Goal: Book appointment/travel/reservation

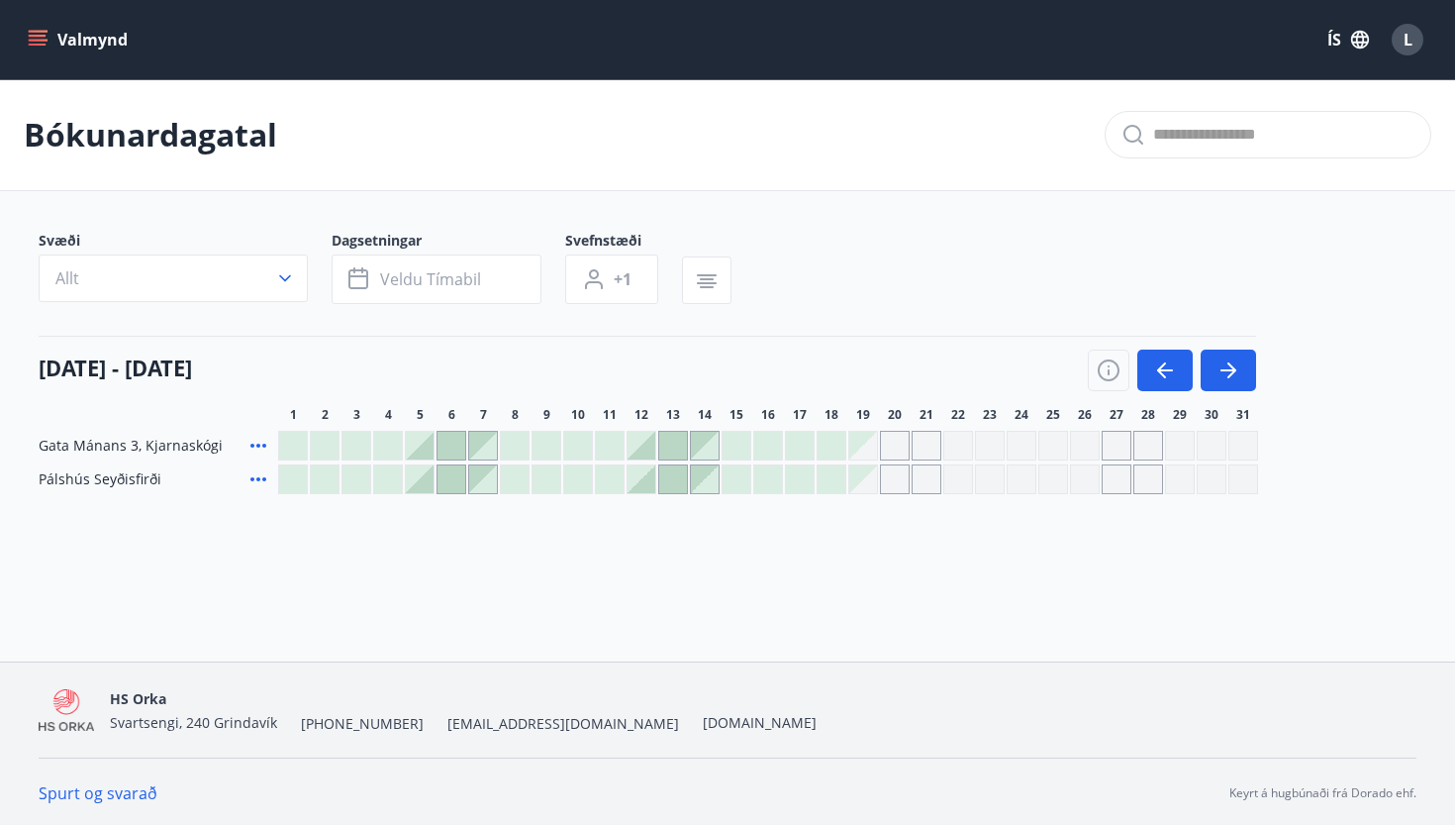
click at [421, 448] on div at bounding box center [420, 446] width 28 height 28
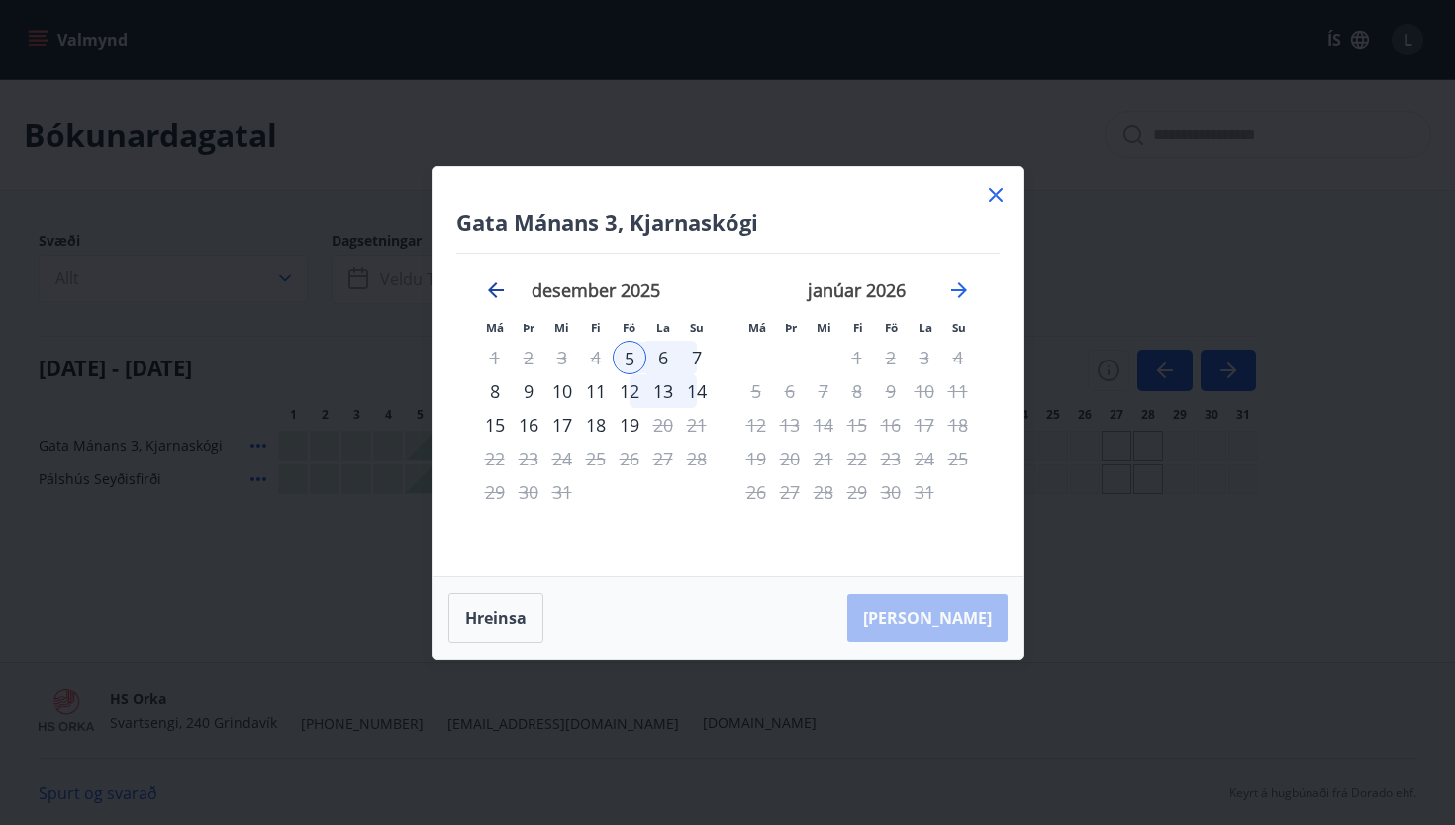
click at [486, 278] on icon "Move backward to switch to the previous month." at bounding box center [496, 290] width 24 height 24
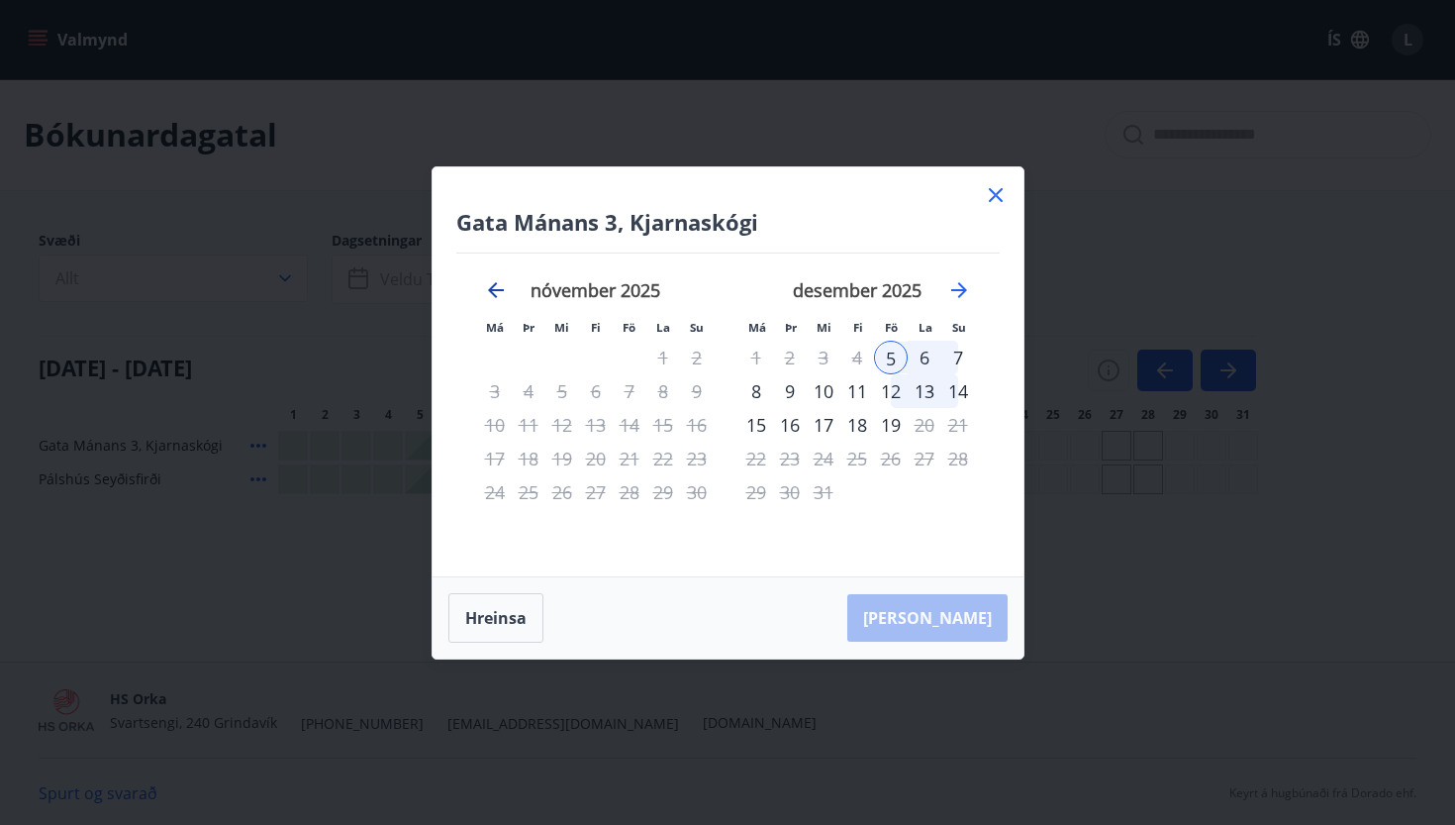
click at [484, 291] on icon "Move backward to switch to the previous month." at bounding box center [496, 290] width 24 height 24
click at [995, 196] on icon at bounding box center [996, 195] width 14 height 14
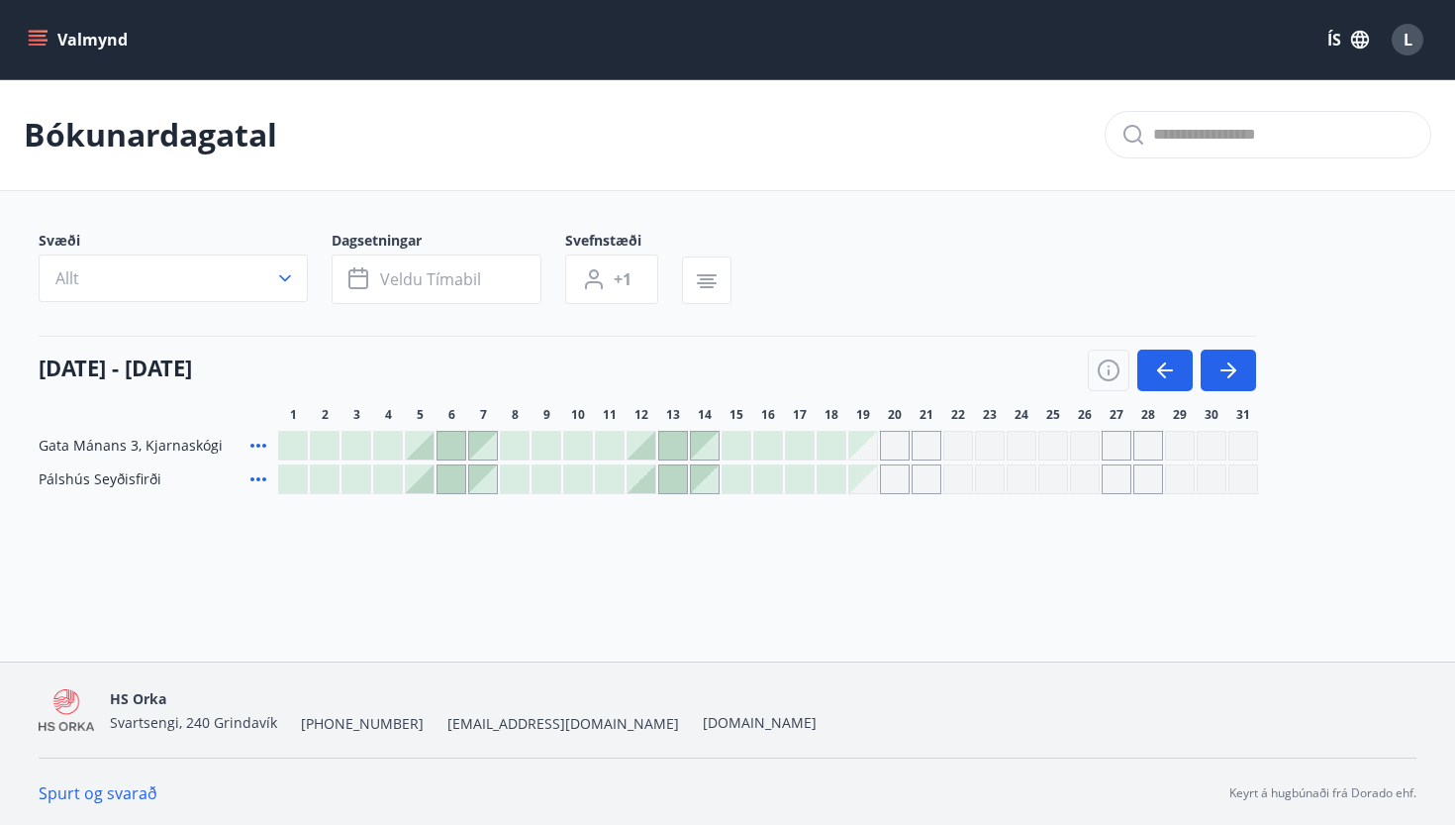
click at [84, 41] on button "Valmynd" at bounding box center [80, 40] width 112 height 36
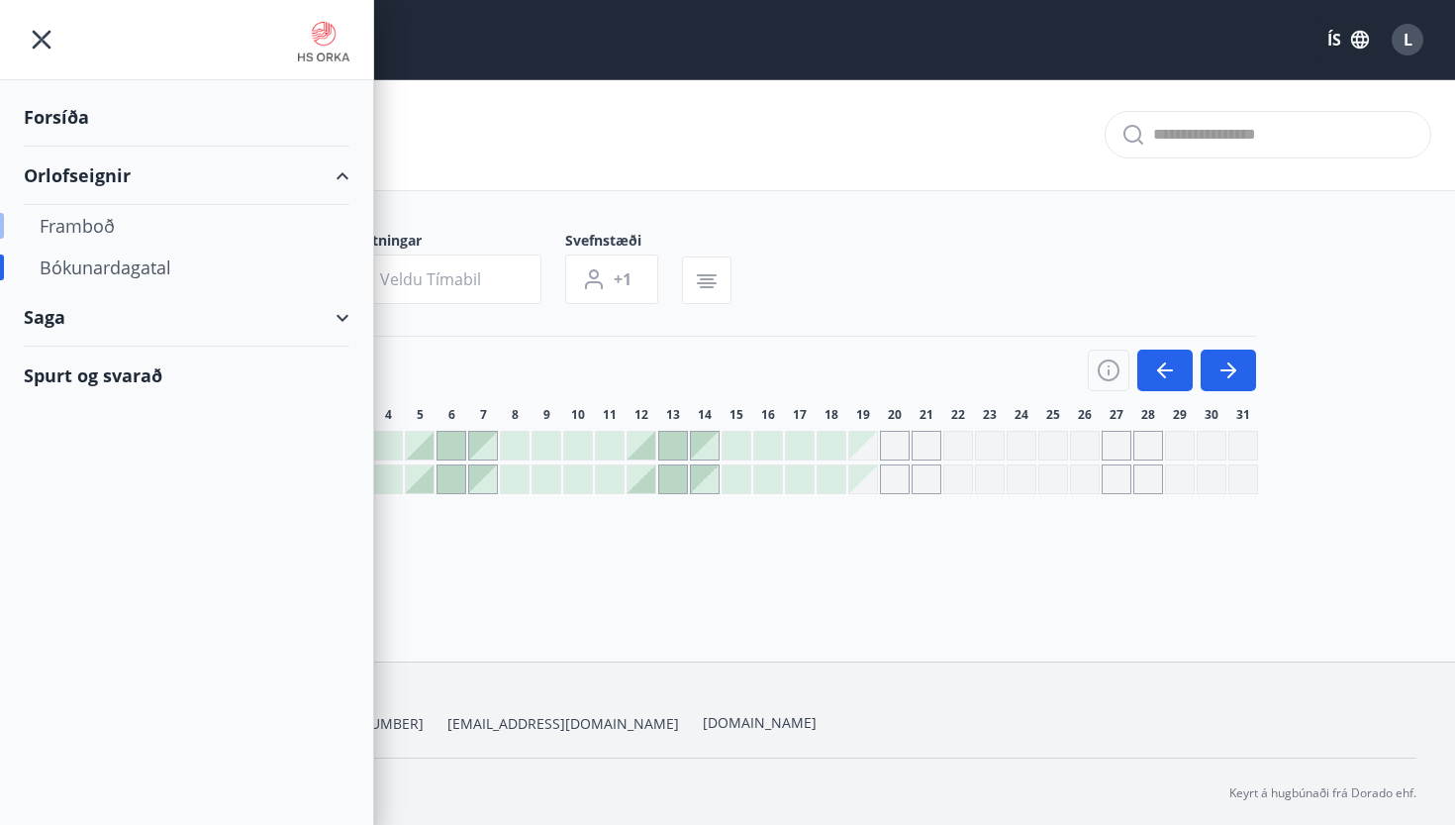
click at [90, 225] on div "Framboð" at bounding box center [187, 226] width 294 height 42
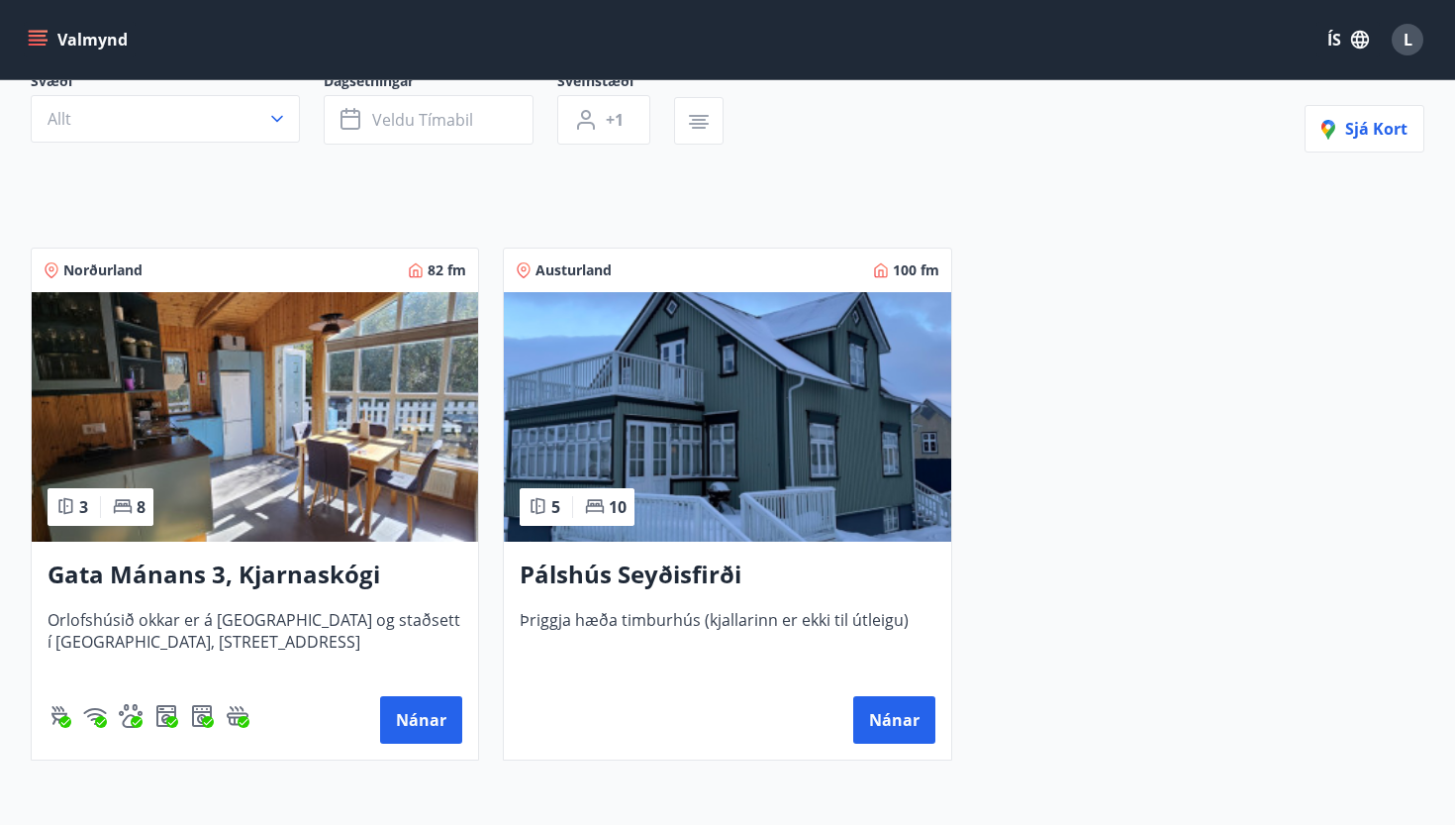
click at [177, 575] on h3 "Gata Mánans 3, Kjarnaskógi" at bounding box center [255, 575] width 415 height 36
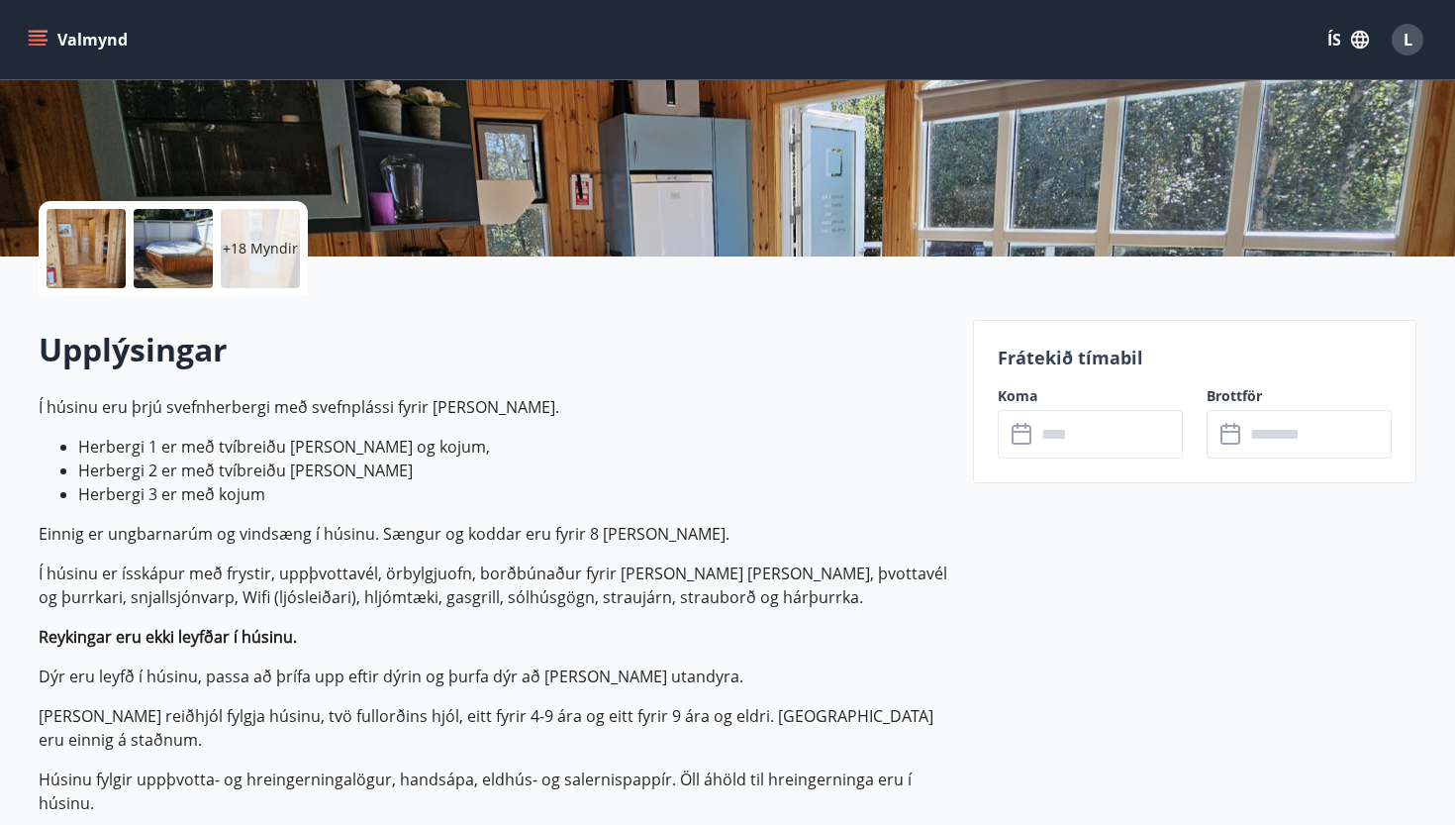
scroll to position [503, 0]
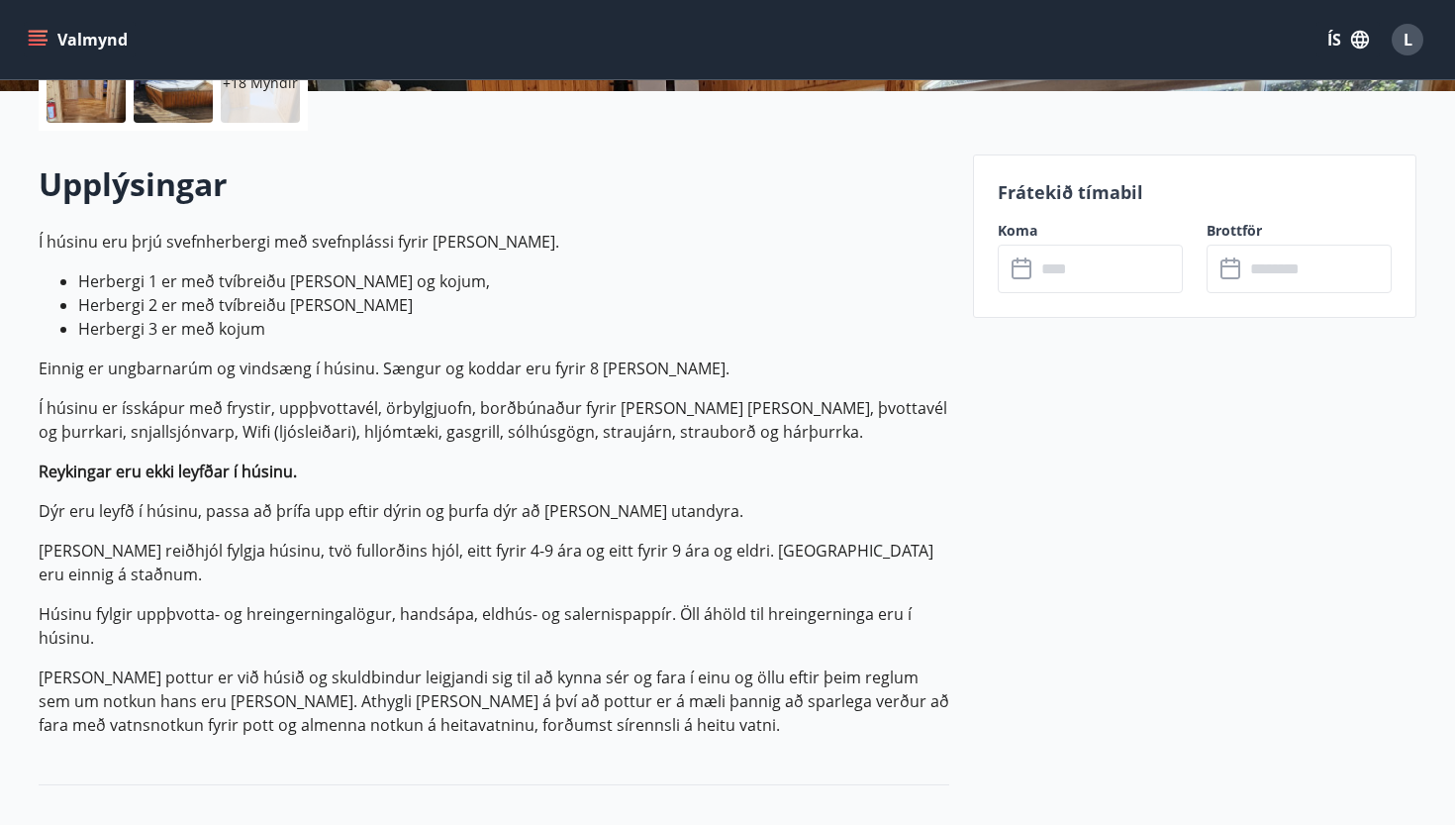
click at [1067, 275] on input "text" at bounding box center [1110, 269] width 148 height 49
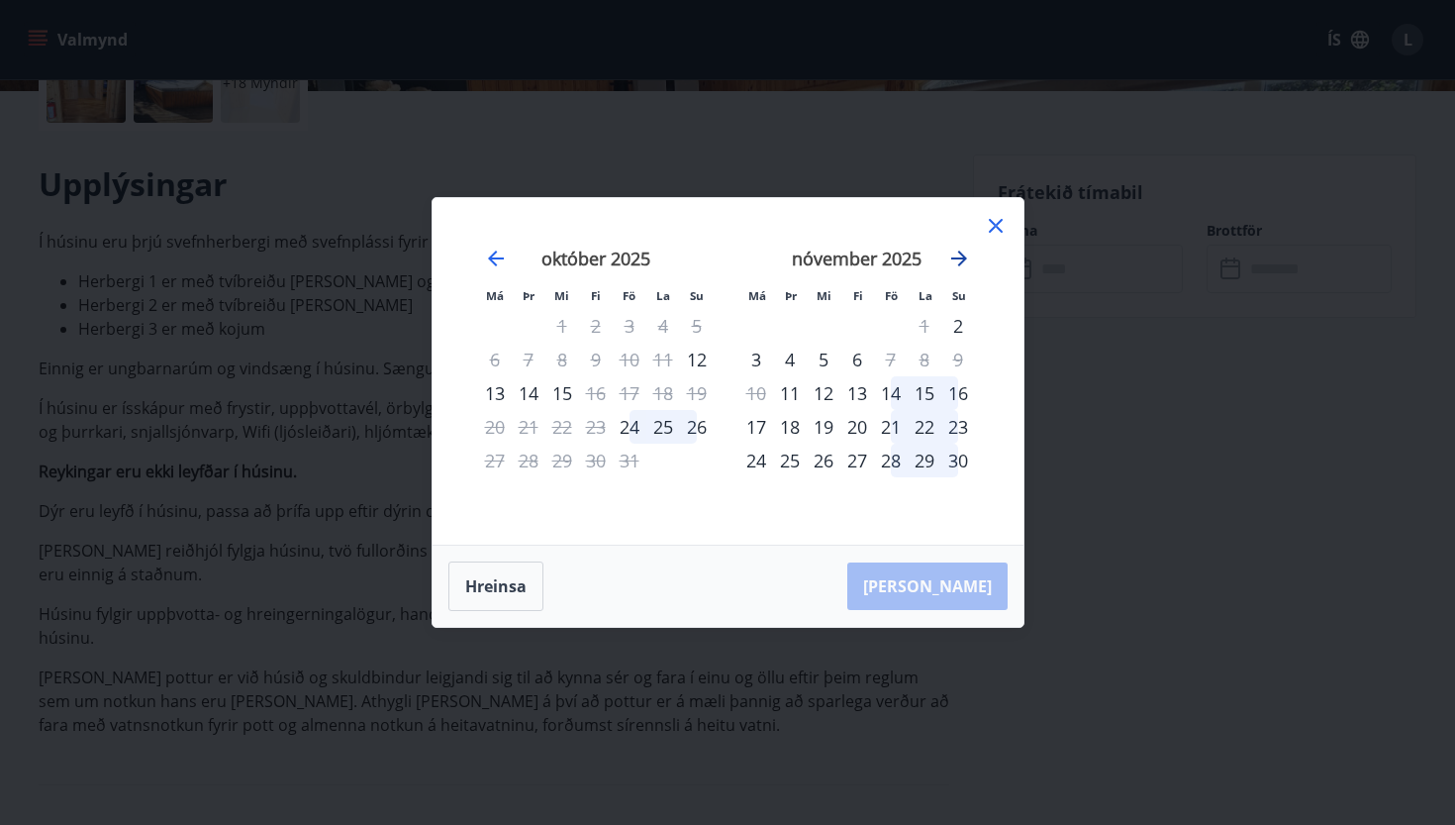
click at [960, 262] on icon "Move forward to switch to the next month." at bounding box center [959, 258] width 16 height 16
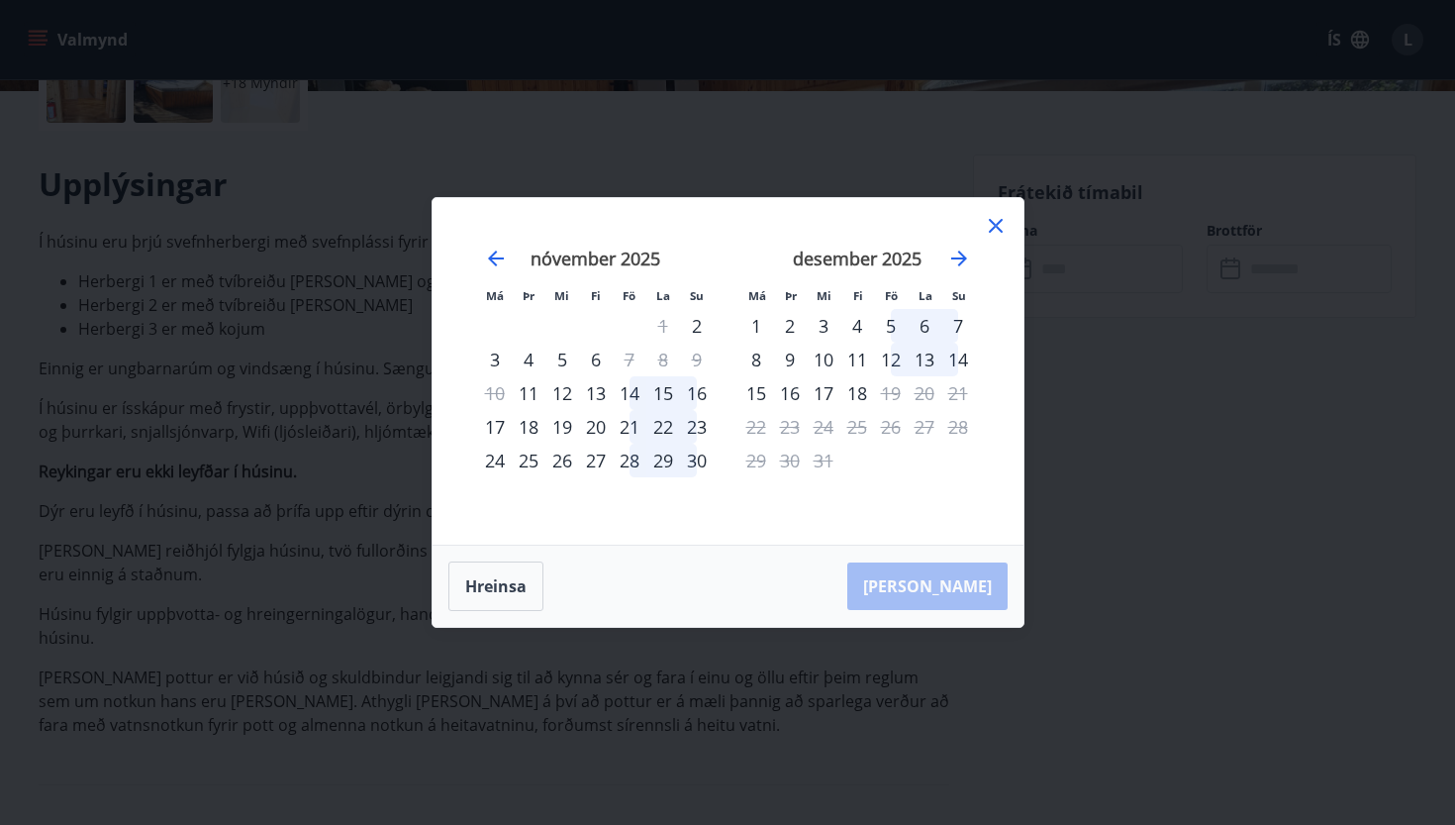
click at [999, 228] on icon at bounding box center [996, 226] width 24 height 24
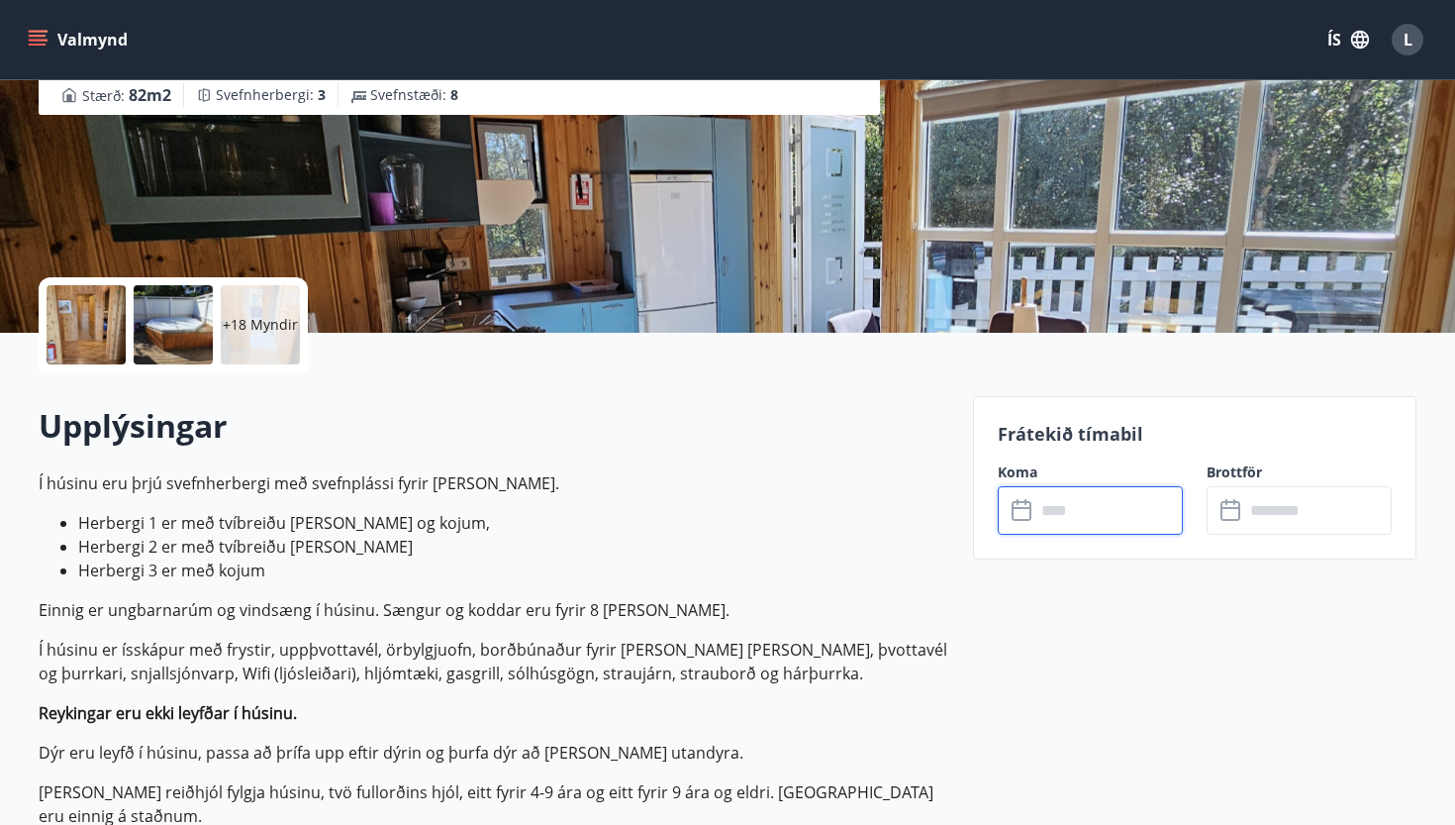
scroll to position [200, 0]
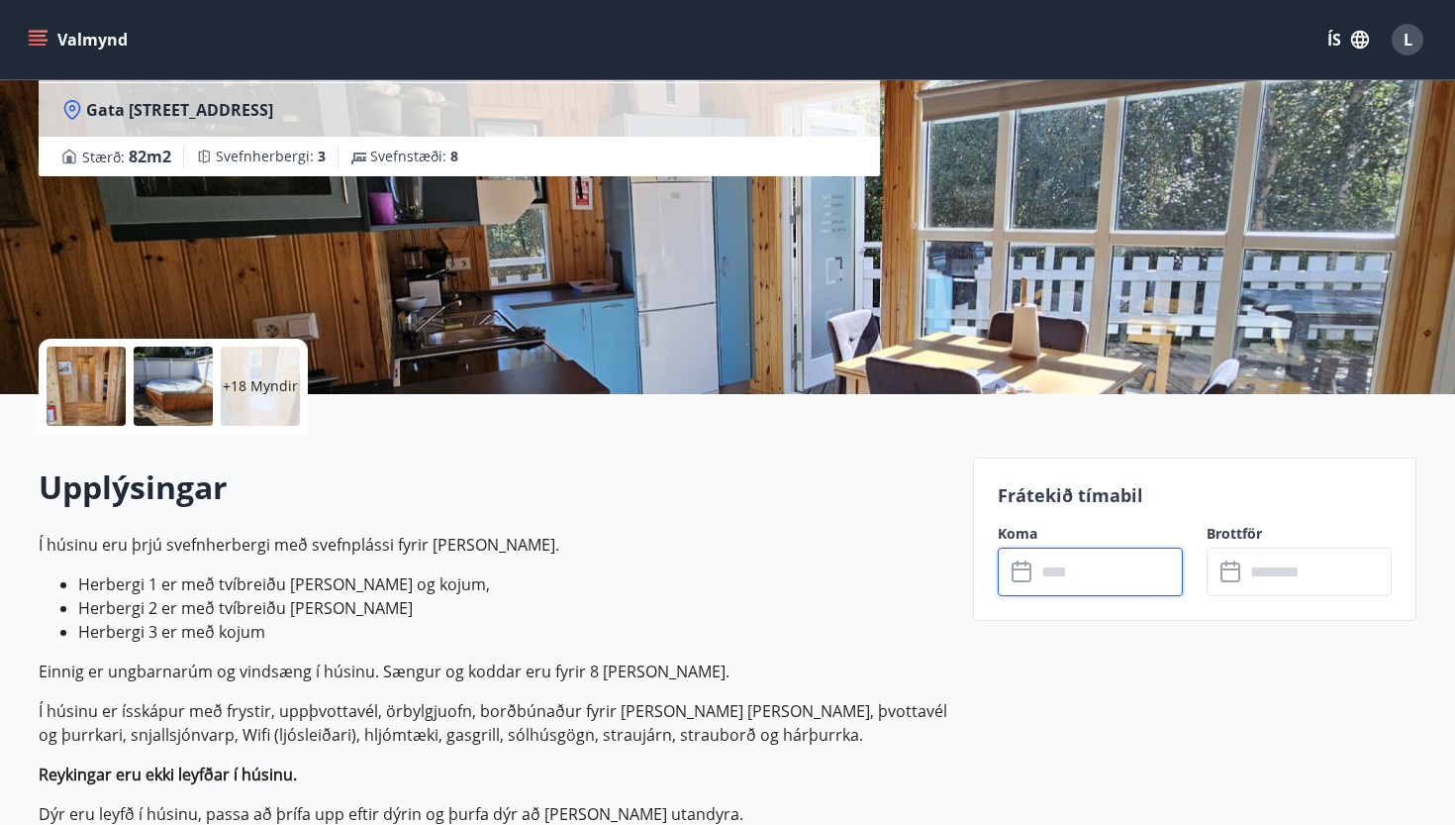
click at [1076, 551] on input "text" at bounding box center [1110, 571] width 148 height 49
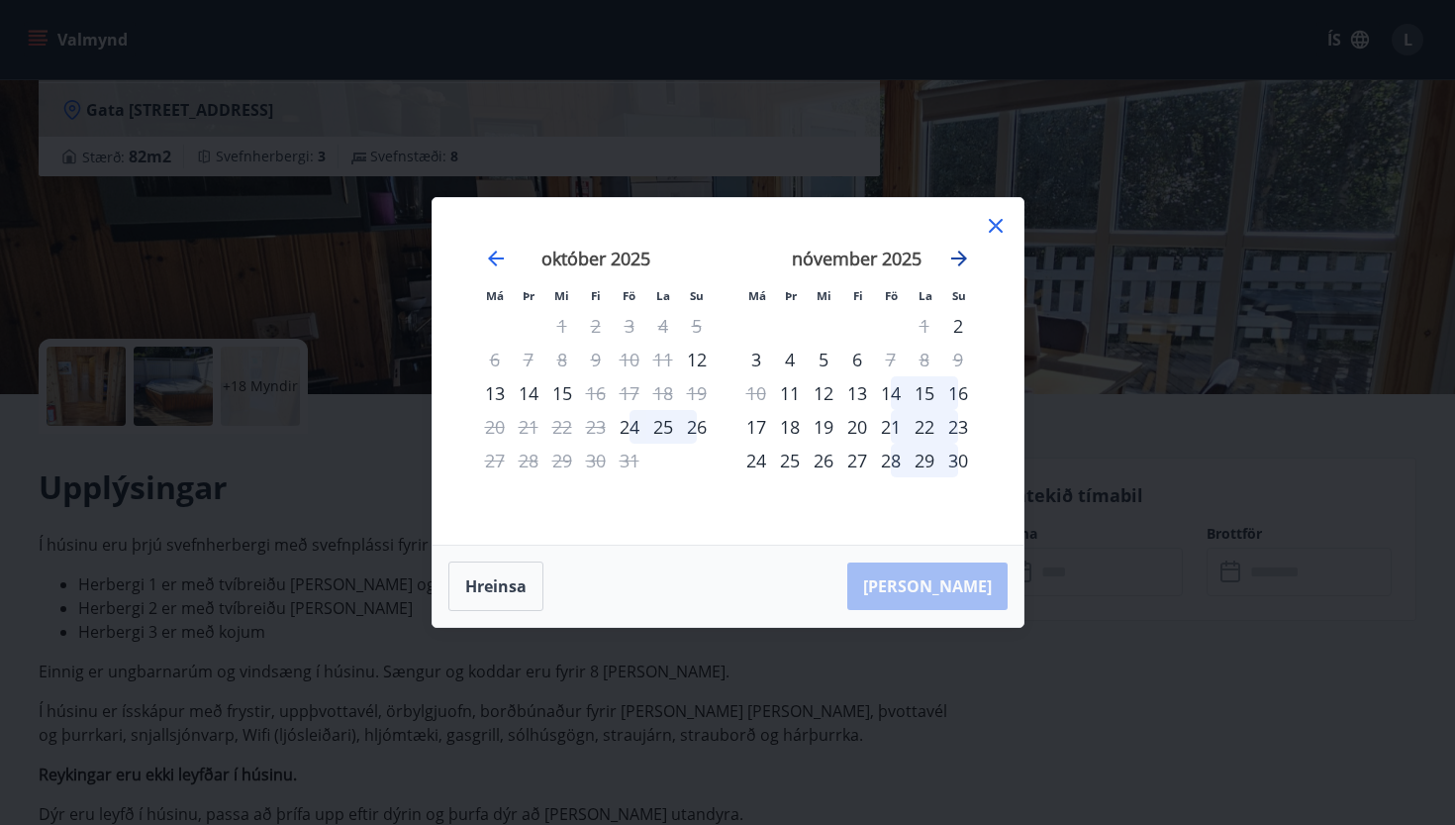
click at [960, 255] on icon "Move forward to switch to the next month." at bounding box center [959, 259] width 24 height 24
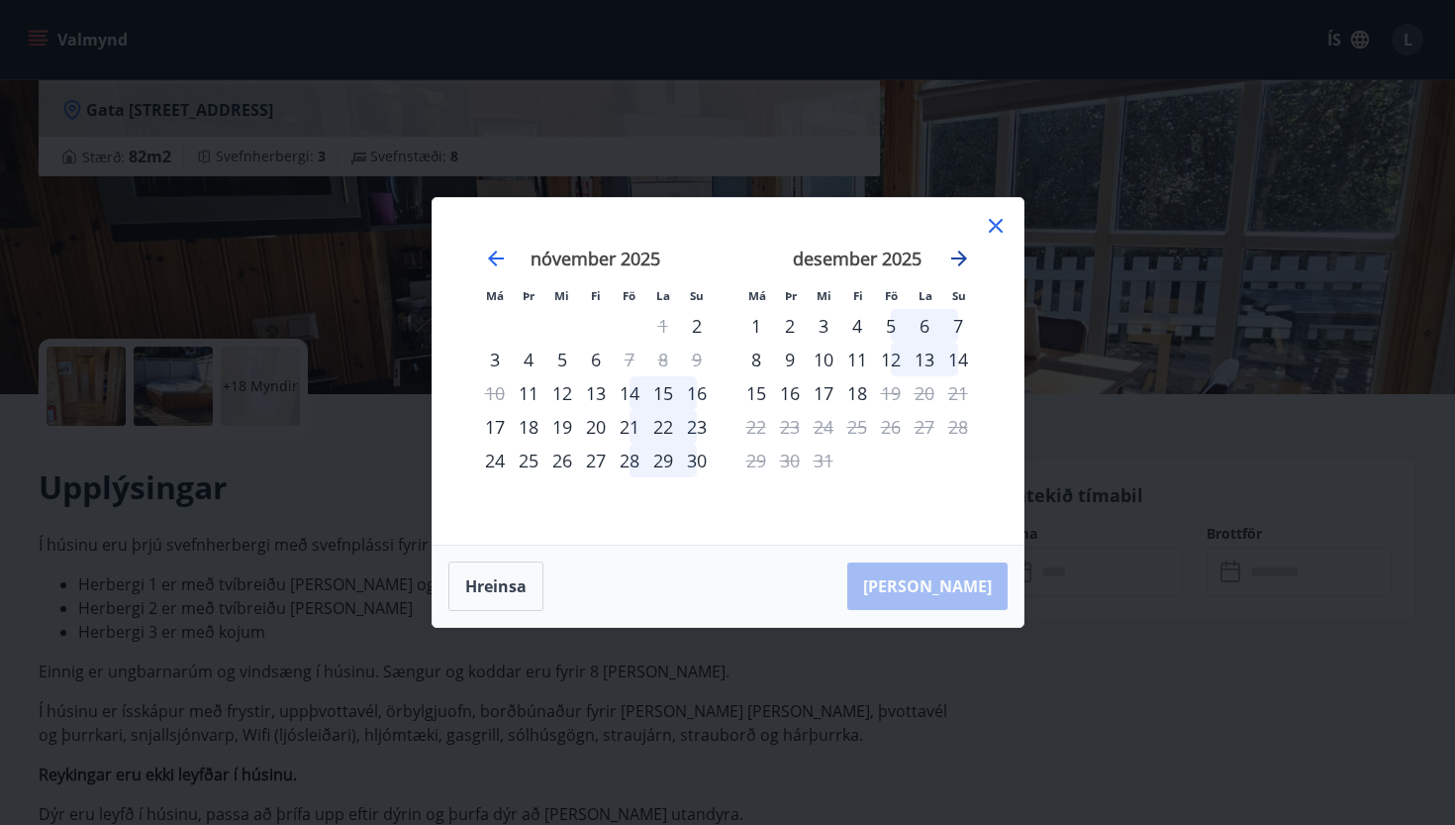
click at [960, 255] on icon "Move forward to switch to the next month." at bounding box center [959, 259] width 24 height 24
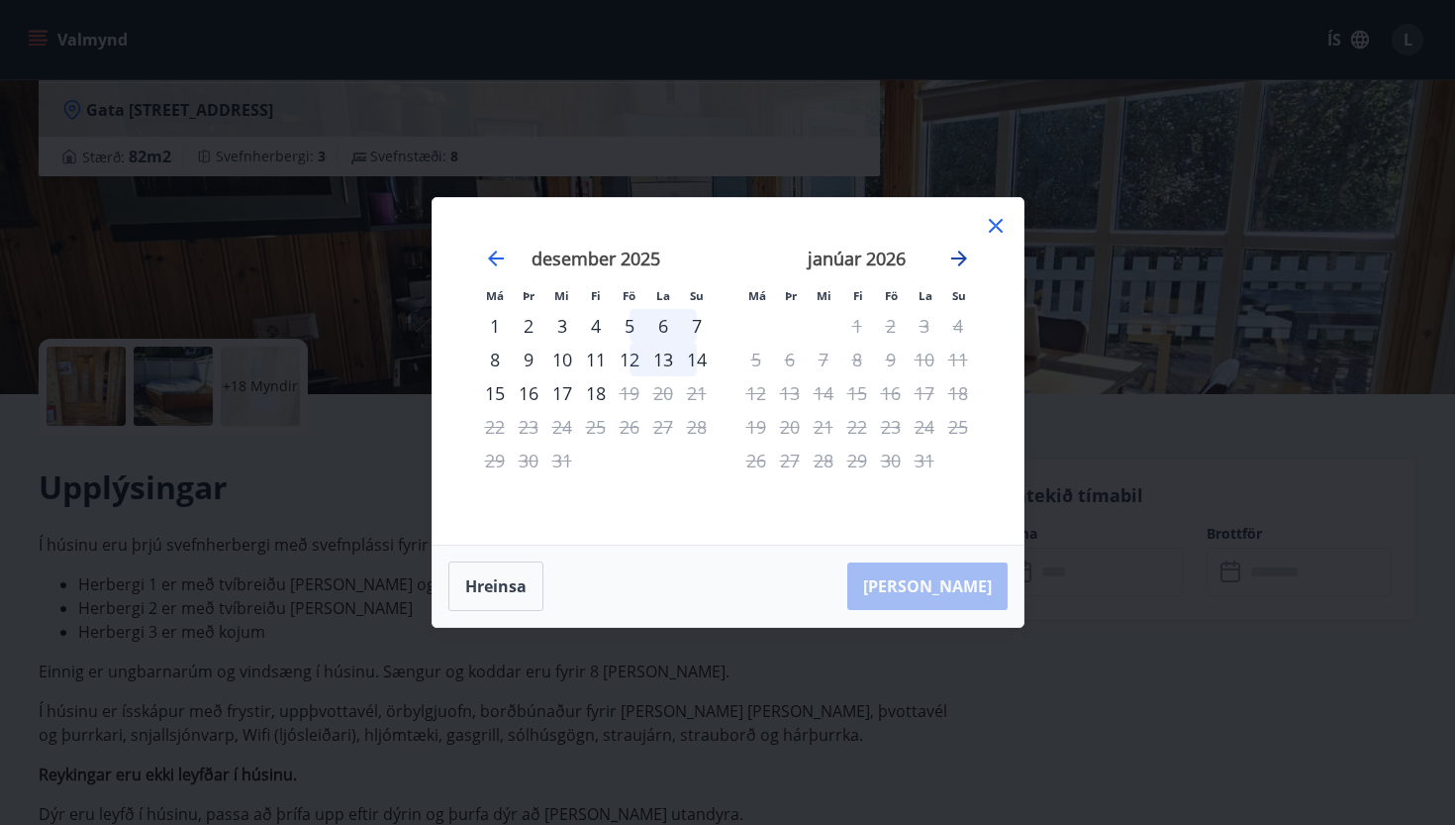
click at [960, 255] on icon "Move forward to switch to the next month." at bounding box center [959, 259] width 24 height 24
click at [502, 258] on icon "Move backward to switch to the previous month." at bounding box center [496, 258] width 16 height 16
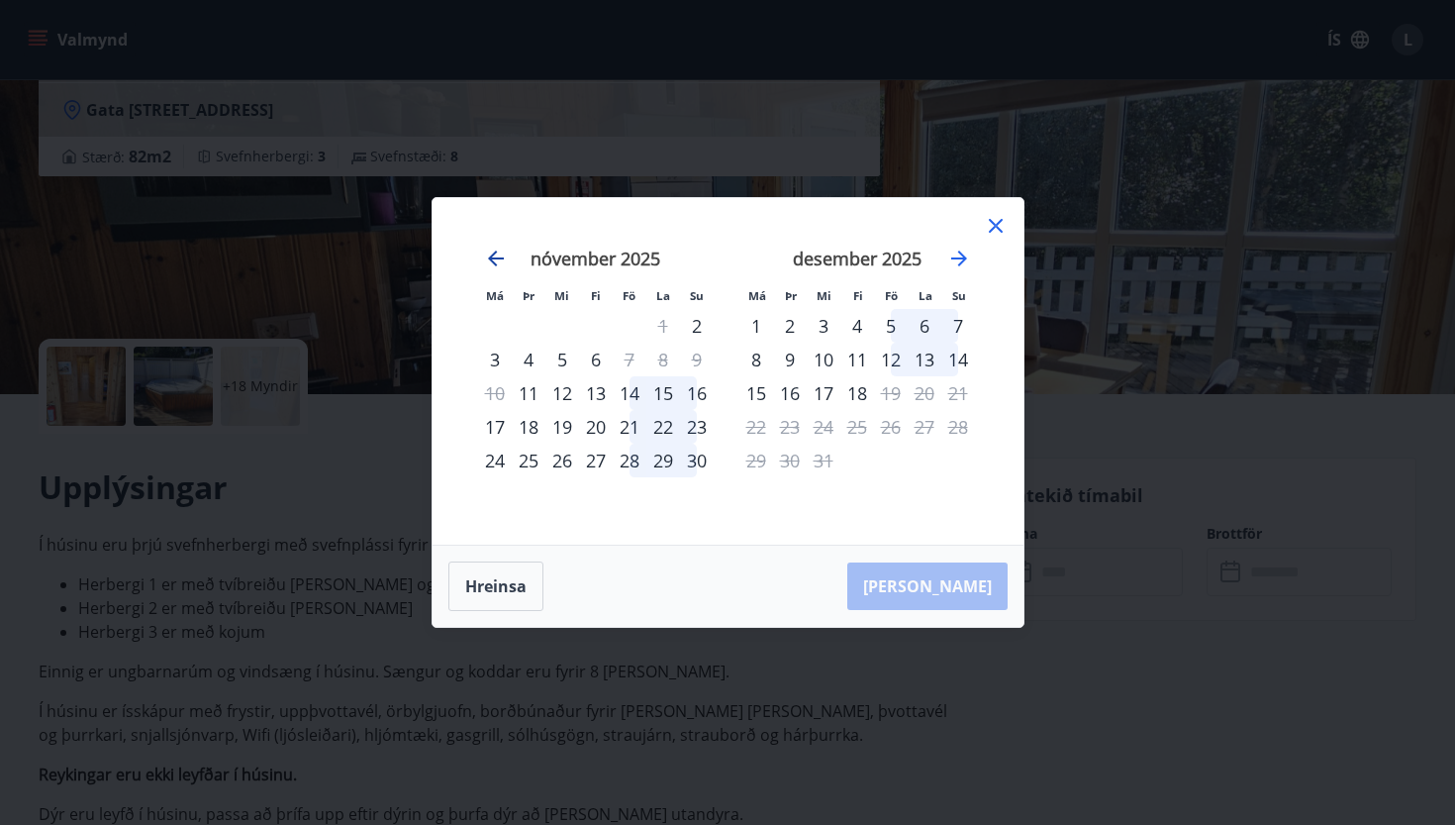
click at [502, 258] on icon "Move backward to switch to the previous month." at bounding box center [496, 258] width 16 height 16
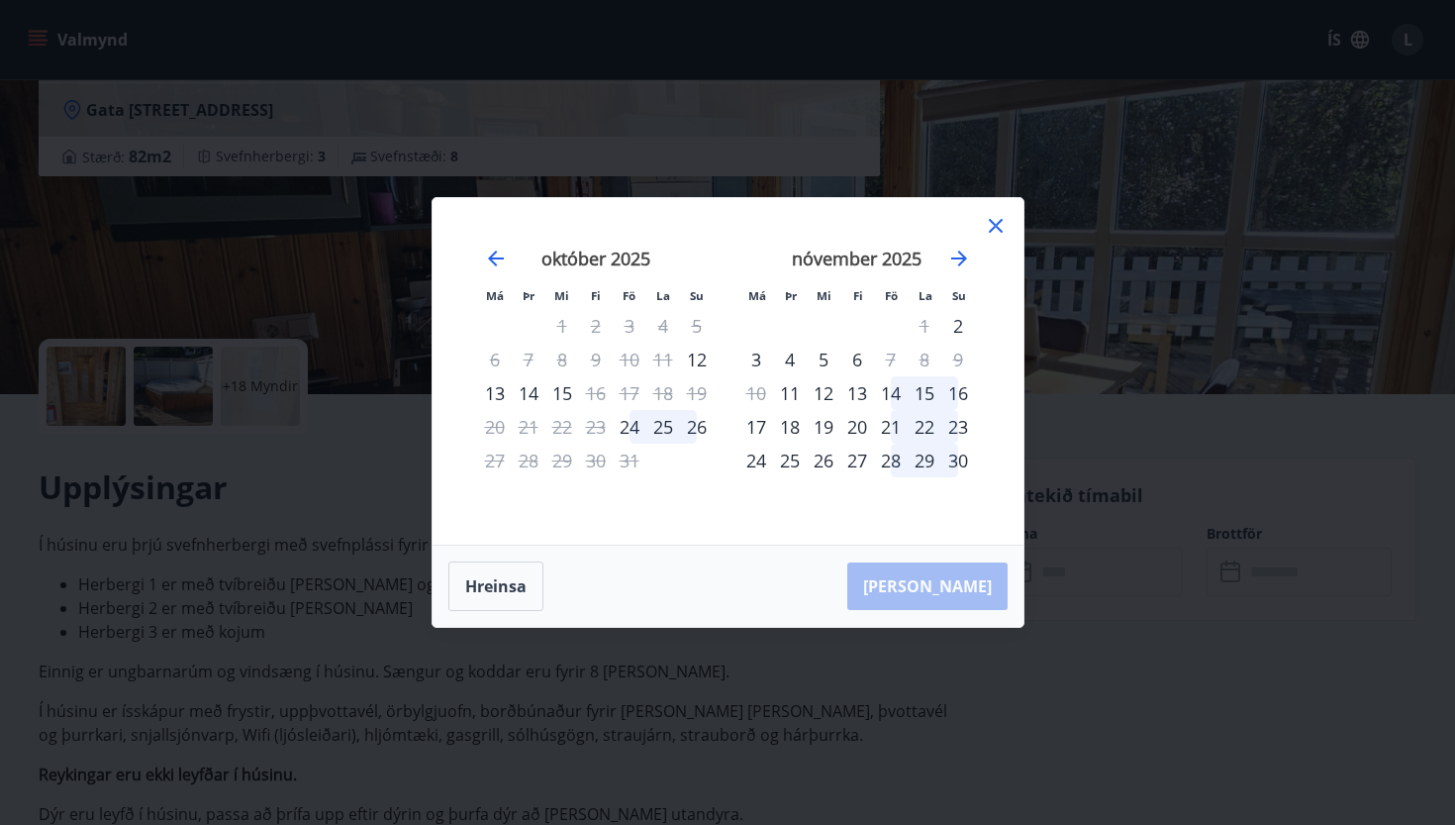
click at [993, 216] on icon at bounding box center [996, 226] width 24 height 24
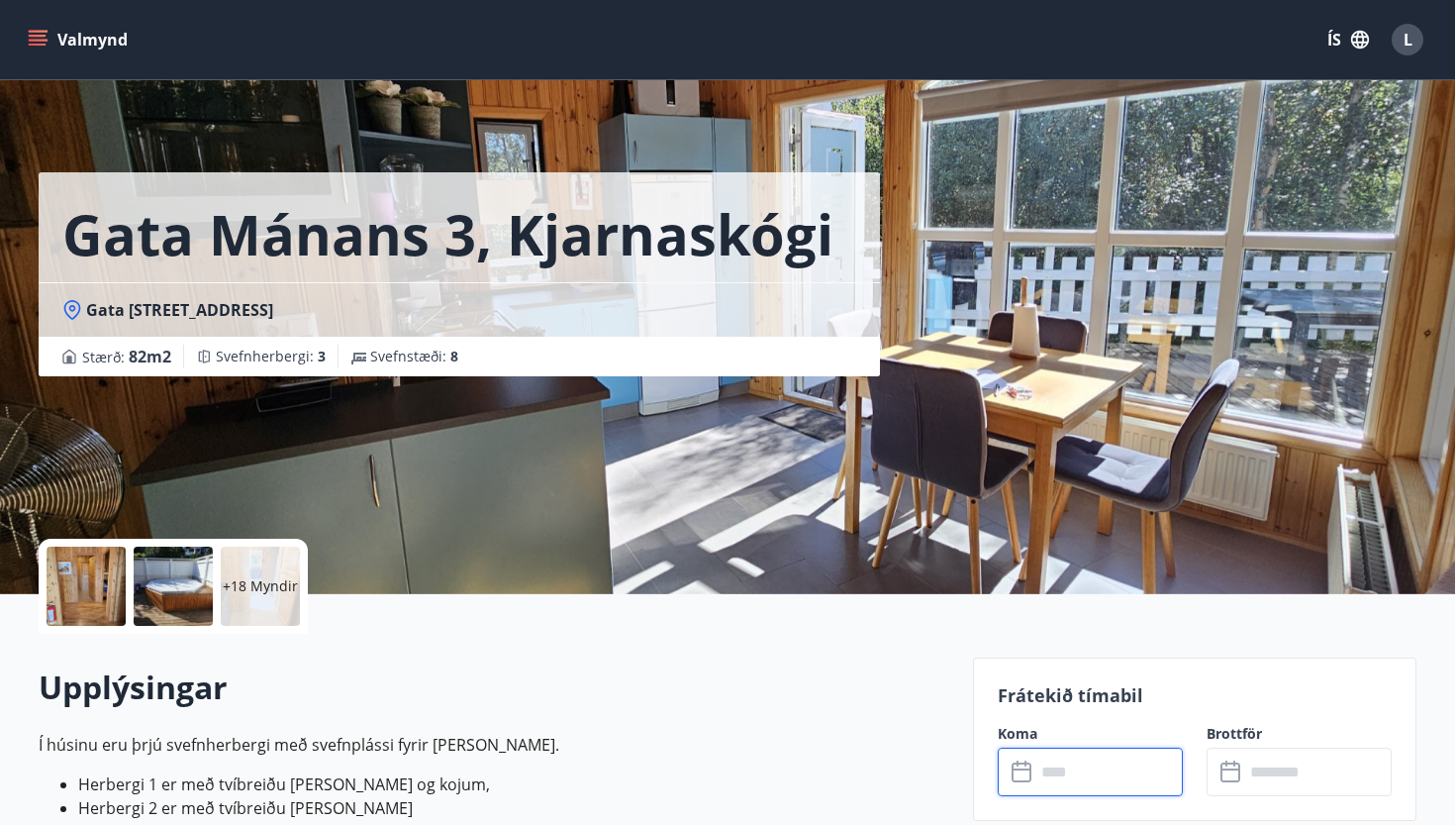
scroll to position [0, 0]
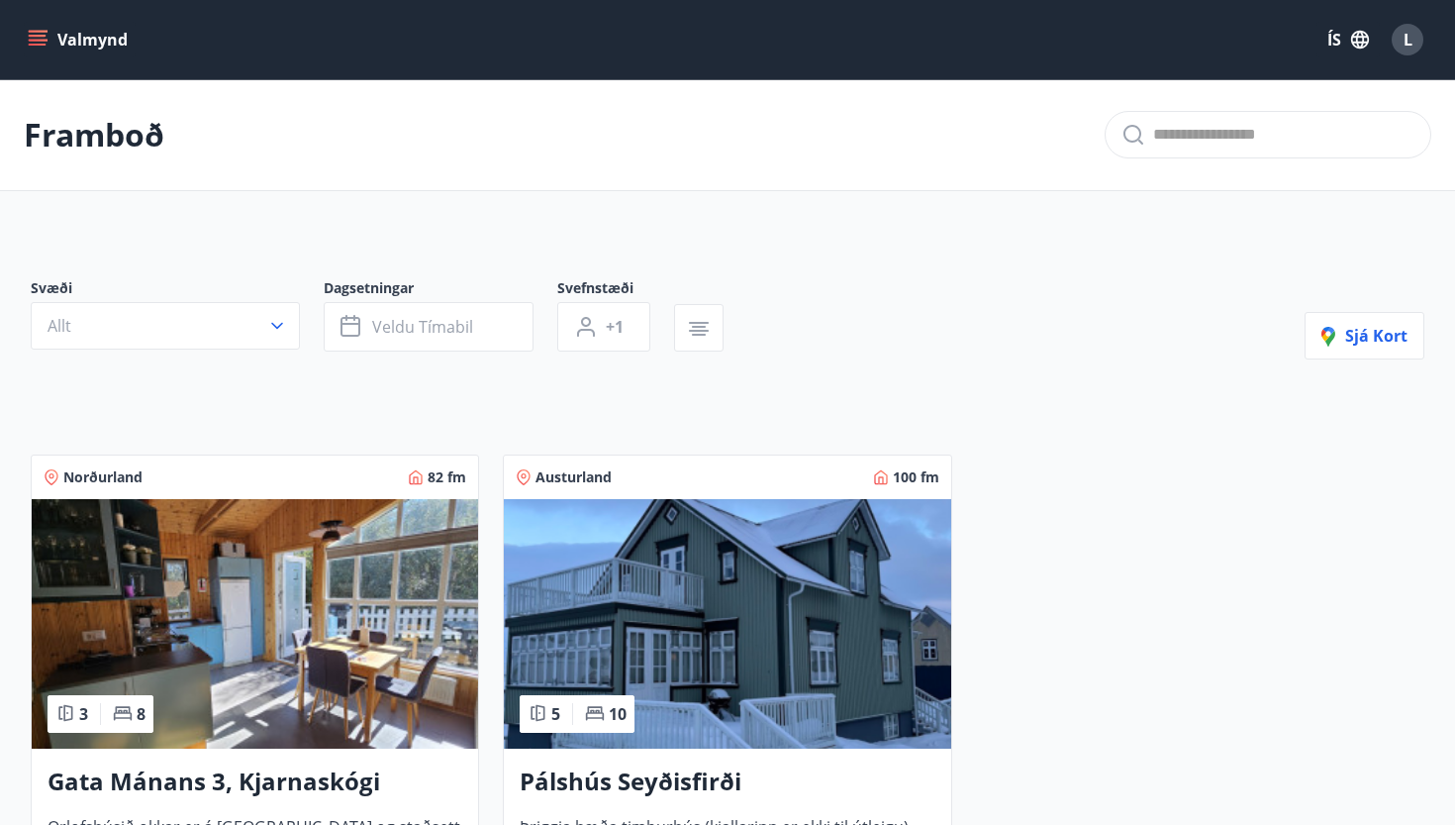
click at [900, 722] on img at bounding box center [727, 623] width 447 height 249
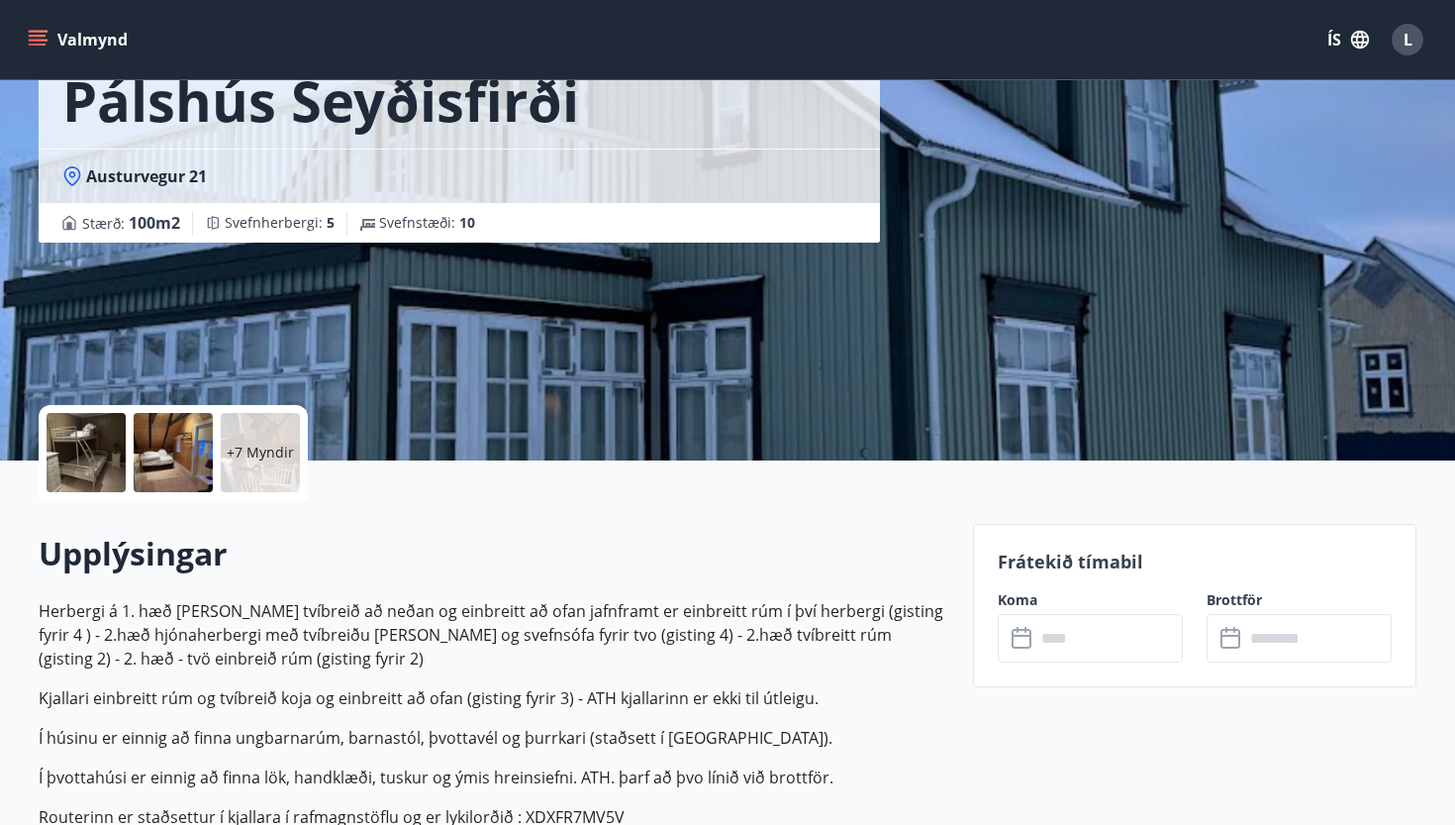
scroll to position [337, 0]
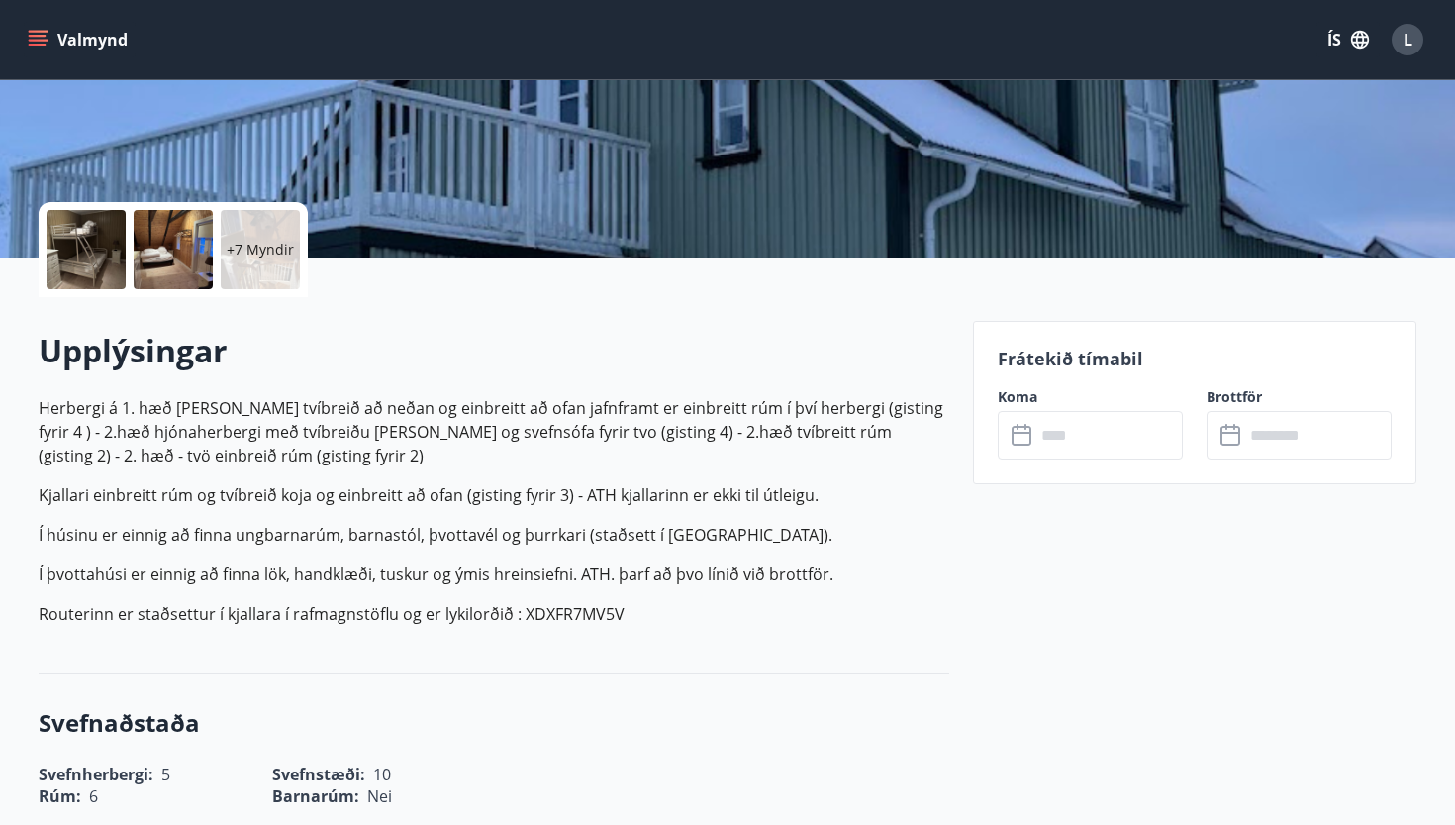
click at [1081, 436] on input "text" at bounding box center [1110, 435] width 148 height 49
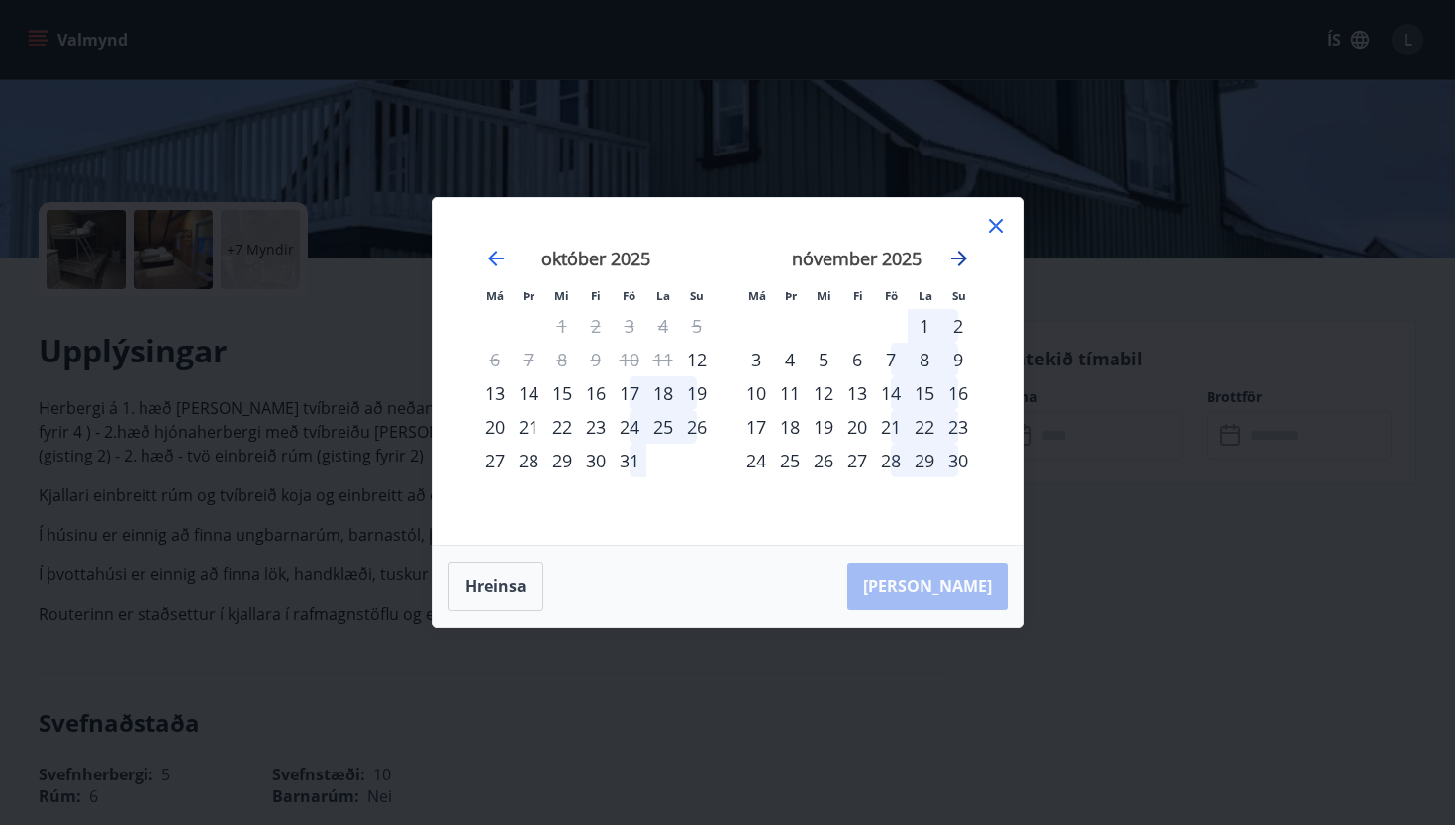
click at [960, 256] on icon "Move forward to switch to the next month." at bounding box center [959, 259] width 24 height 24
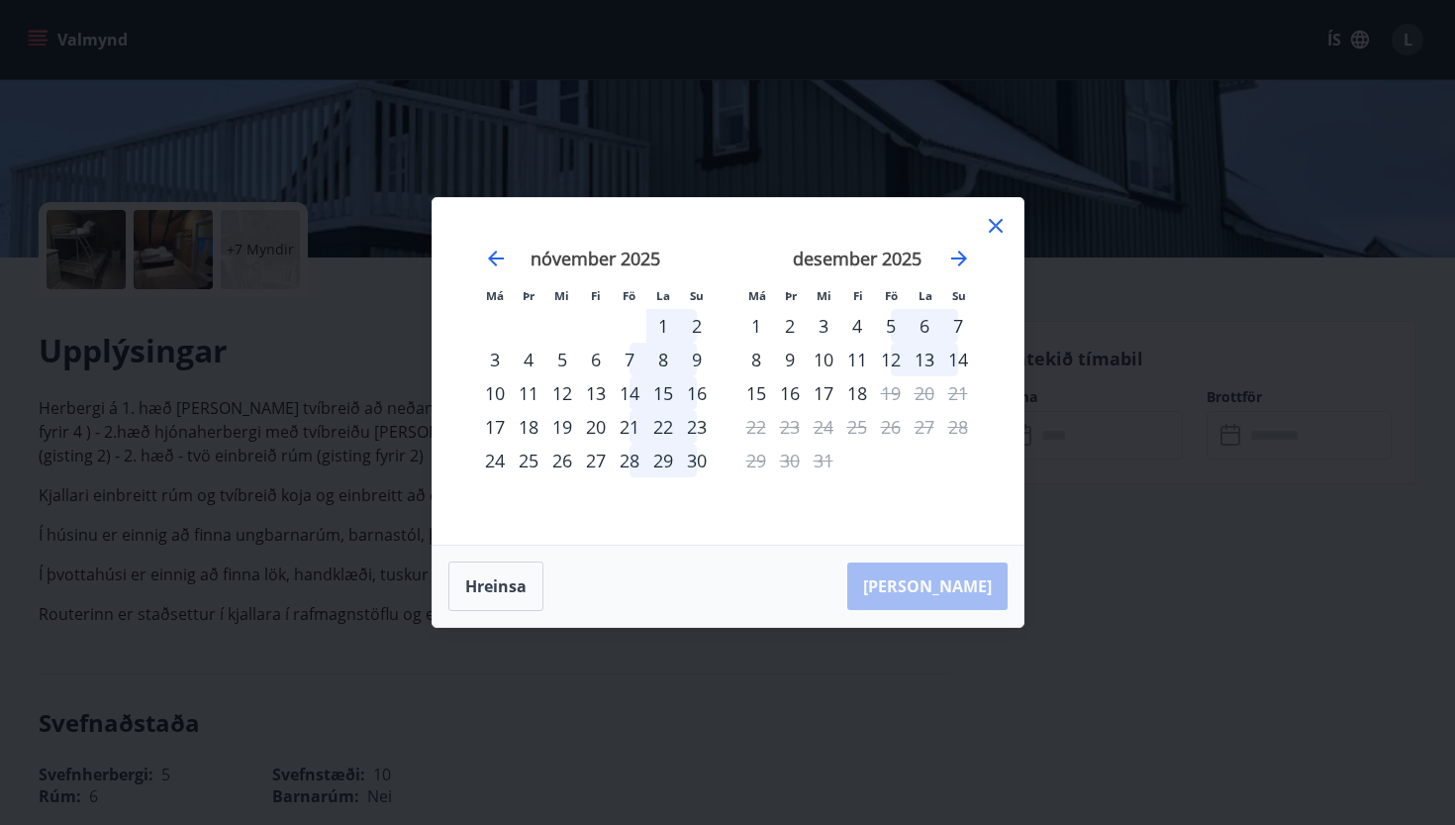
click at [1001, 223] on icon at bounding box center [996, 226] width 24 height 24
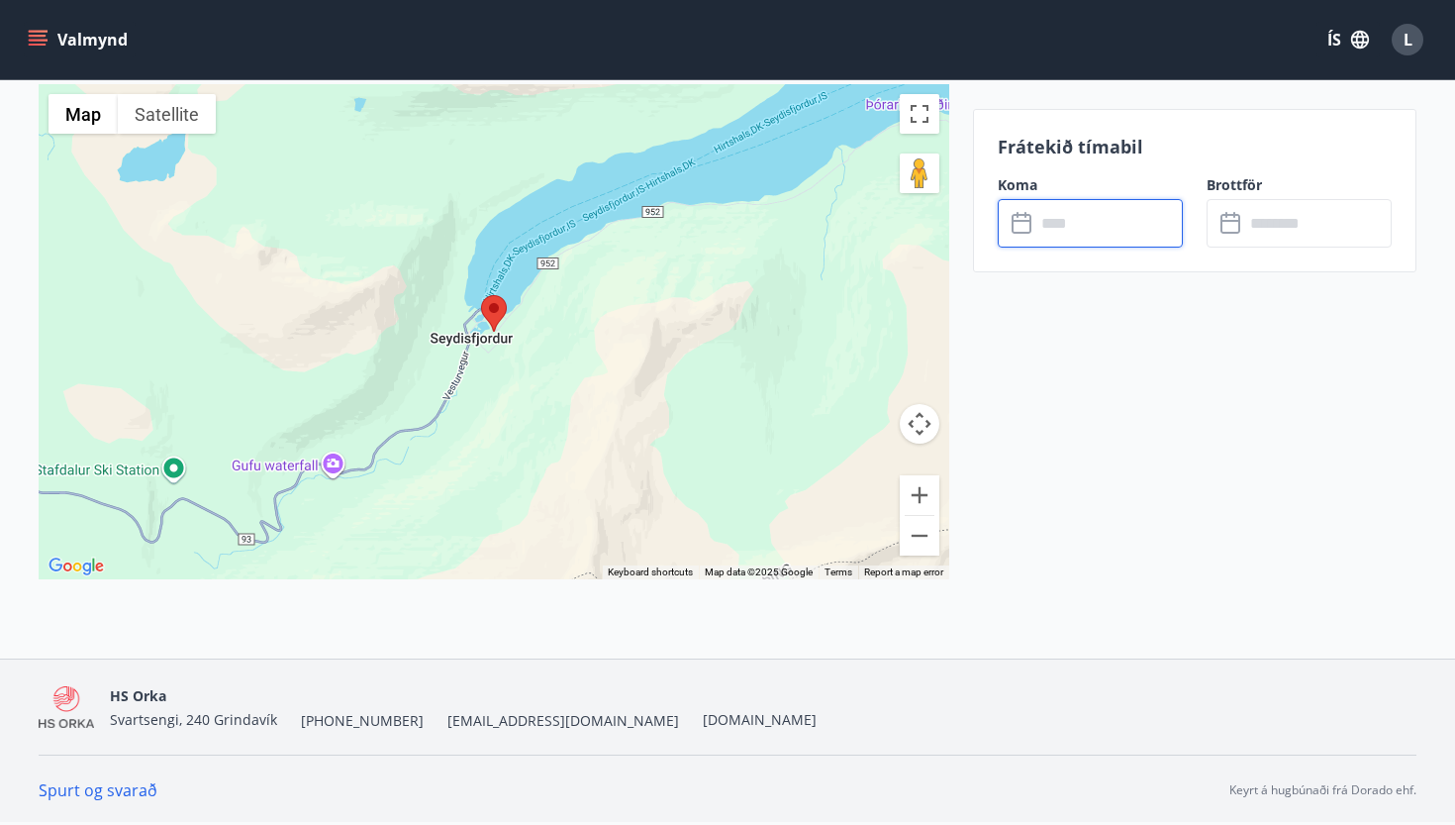
scroll to position [2031, 0]
